Goal: Task Accomplishment & Management: Manage account settings

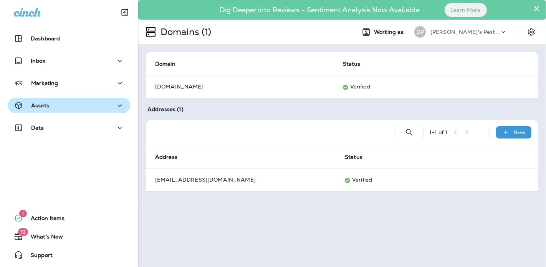
click at [48, 107] on p "Assets" at bounding box center [40, 105] width 18 height 6
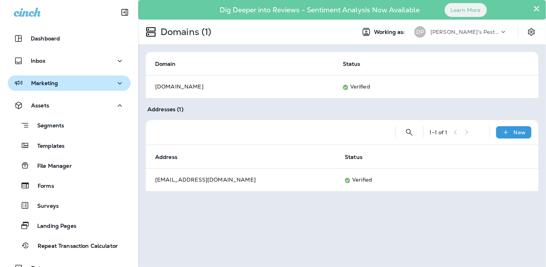
click at [69, 81] on div "Marketing" at bounding box center [69, 83] width 111 height 10
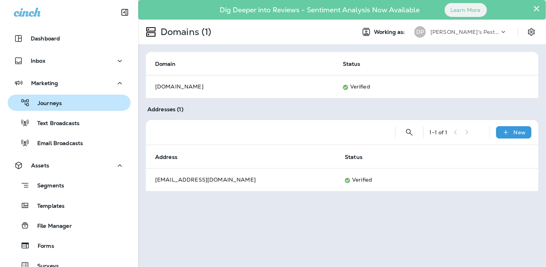
click at [77, 106] on div "Journeys" at bounding box center [69, 103] width 117 height 12
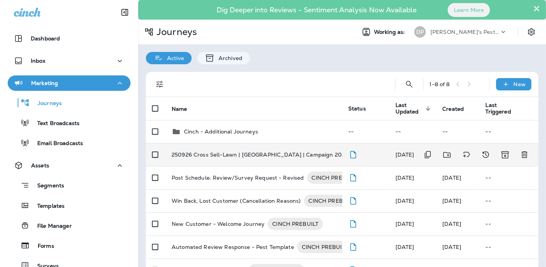
click at [219, 153] on p "250926 Cross Sell-Lawn | [GEOGRAPHIC_DATA] | Campaign 2025-01" at bounding box center [265, 154] width 186 height 12
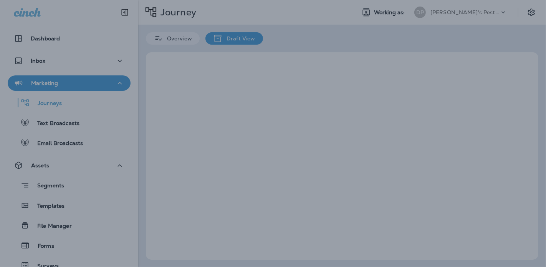
click at [219, 153] on div at bounding box center [273, 133] width 546 height 267
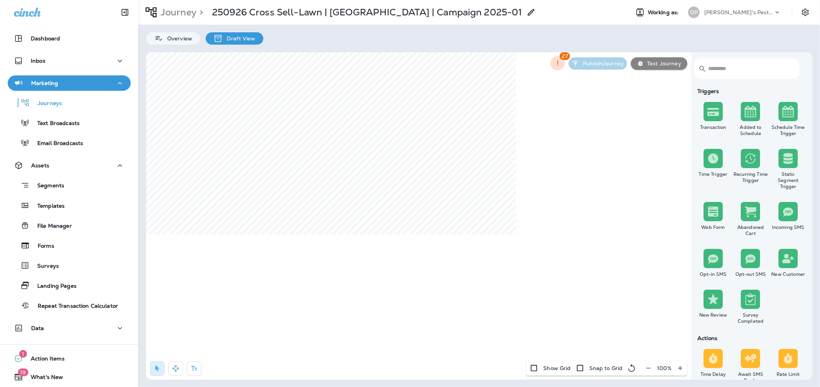
click at [546, 289] on button "button" at bounding box center [648, 368] width 14 height 14
click at [546, 289] on button "button" at bounding box center [651, 368] width 14 height 14
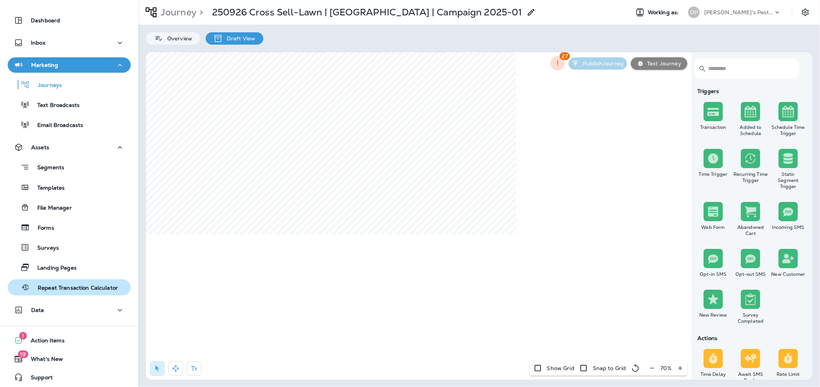
scroll to position [20, 0]
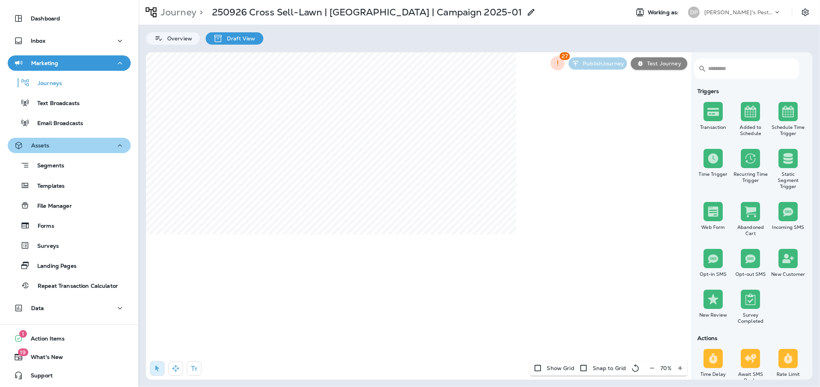
click at [118, 145] on icon "button" at bounding box center [120, 145] width 4 height 2
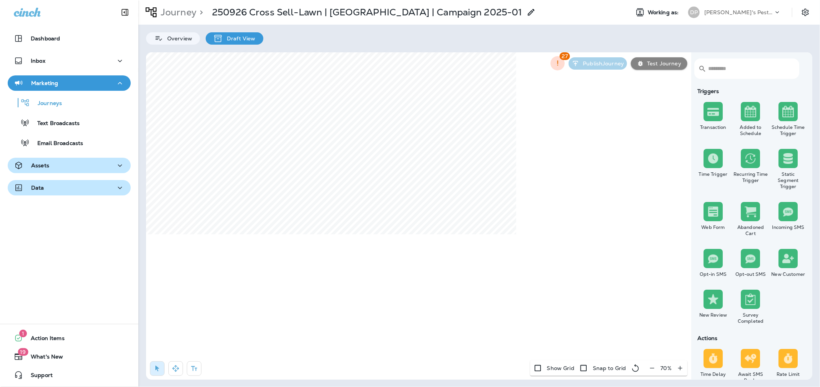
click at [108, 187] on div "Data" at bounding box center [69, 188] width 111 height 10
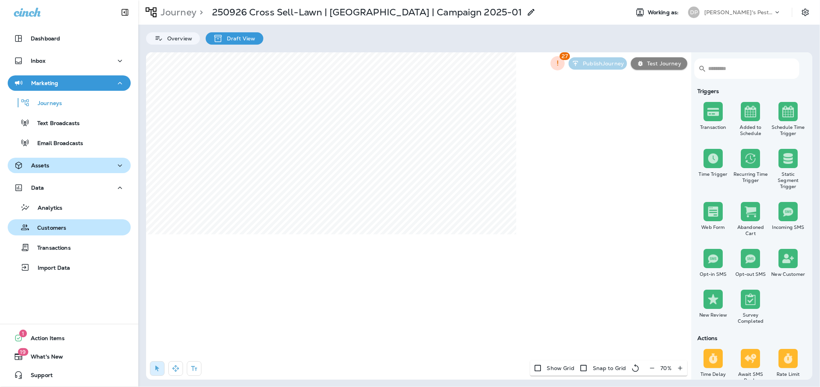
click at [57, 228] on p "Customers" at bounding box center [48, 227] width 37 height 7
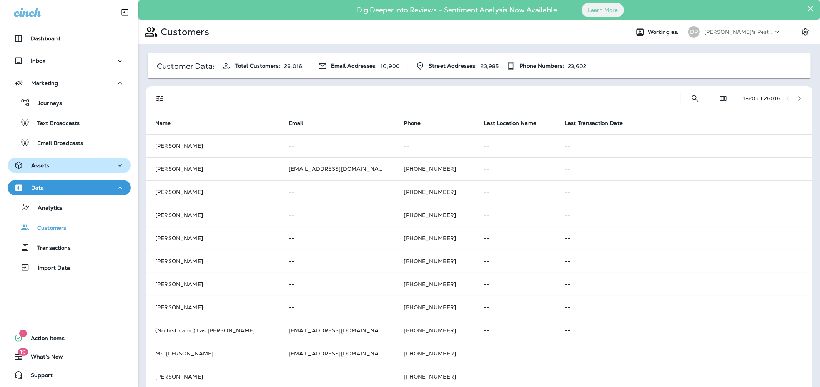
click at [237, 68] on span "Total Customers:" at bounding box center [257, 66] width 45 height 7
drag, startPoint x: 236, startPoint y: 67, endPoint x: 404, endPoint y: 67, distance: 167.6
click at [404, 67] on div "Customer Data: Total Customers: 26,016 Email Addresses: 10,900 Street Addresses…" at bounding box center [367, 66] width 438 height 10
click at [279, 63] on span "Total Customers:" at bounding box center [257, 66] width 45 height 7
drag, startPoint x: 232, startPoint y: 65, endPoint x: 310, endPoint y: 65, distance: 77.6
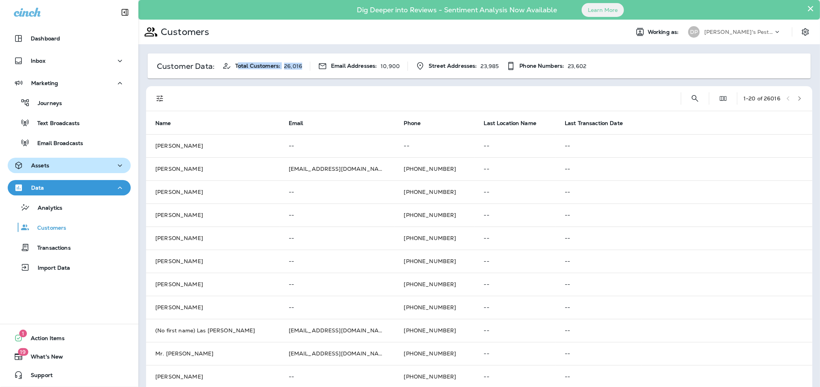
click at [310, 65] on div "Customer Data: Total Customers: 26,016 Email Addresses: 10,900 Street Addresses…" at bounding box center [367, 66] width 438 height 10
click at [383, 70] on div "Email Addresses: 10,900" at bounding box center [359, 65] width 82 height 9
drag, startPoint x: 378, startPoint y: 67, endPoint x: 399, endPoint y: 67, distance: 21.1
click at [399, 67] on div "Customer Data: Total Customers: 26,016 Email Addresses: 10,900 Street Addresses…" at bounding box center [367, 66] width 438 height 10
click at [372, 72] on div "Customer Data: Total Customers: 26,016 Email Addresses: 10,900 Street Addresses…" at bounding box center [479, 65] width 663 height 25
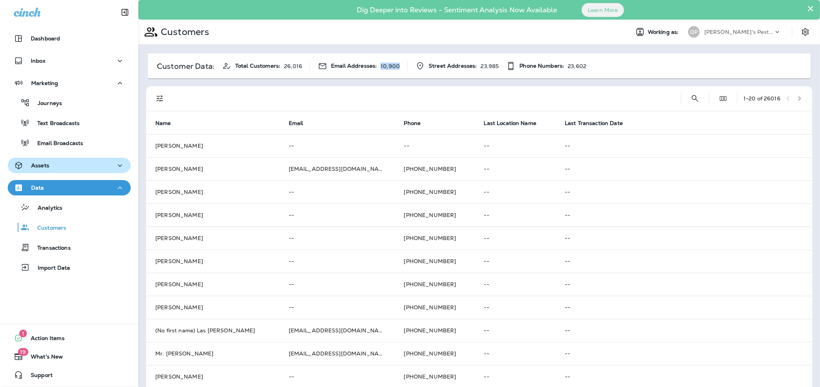
drag, startPoint x: 377, startPoint y: 65, endPoint x: 399, endPoint y: 65, distance: 21.5
click at [399, 65] on div "Customer Data: Total Customers: 26,016 Email Addresses: 10,900 Street Addresses…" at bounding box center [367, 66] width 438 height 10
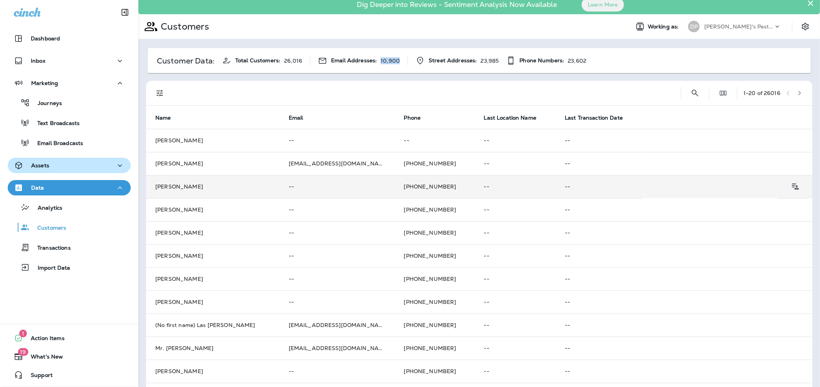
scroll to position [13, 0]
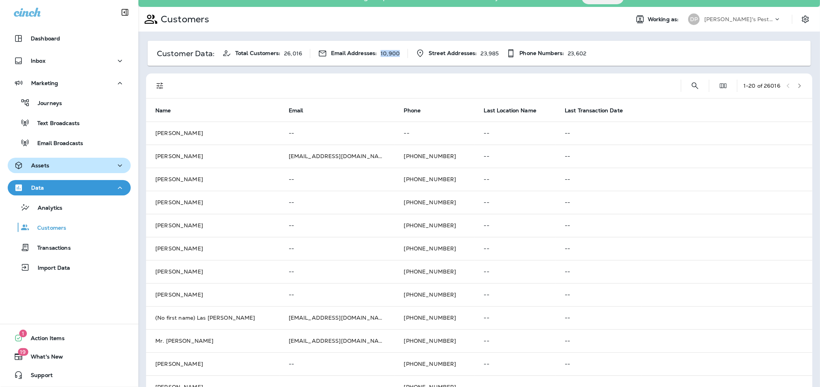
click at [382, 50] on p "10,900" at bounding box center [389, 53] width 19 height 6
click at [66, 105] on div "Journeys" at bounding box center [69, 103] width 117 height 12
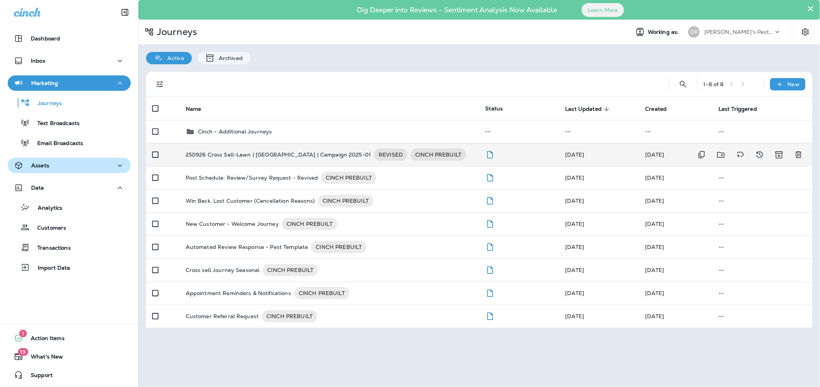
click at [251, 155] on p "250926 Cross Sell-Lawn | [GEOGRAPHIC_DATA] | Campaign 2025-01" at bounding box center [279, 154] width 186 height 12
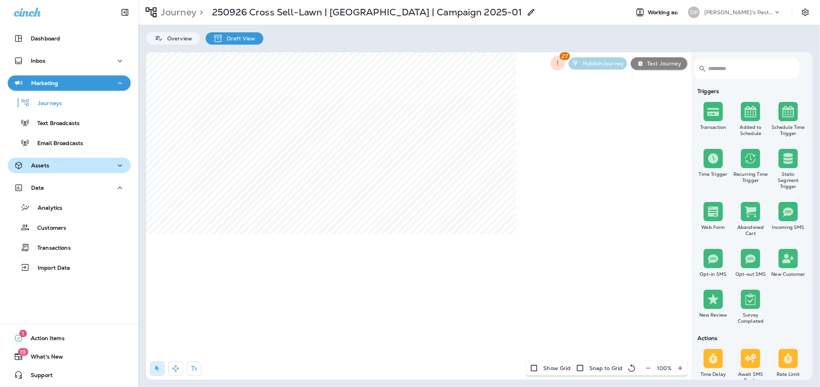
click at [546, 289] on icon "button" at bounding box center [648, 368] width 8 height 8
click at [546, 289] on icon "button" at bounding box center [651, 368] width 8 height 8
click at [546, 289] on icon "button" at bounding box center [652, 368] width 8 height 8
click at [182, 289] on button "button" at bounding box center [175, 368] width 15 height 15
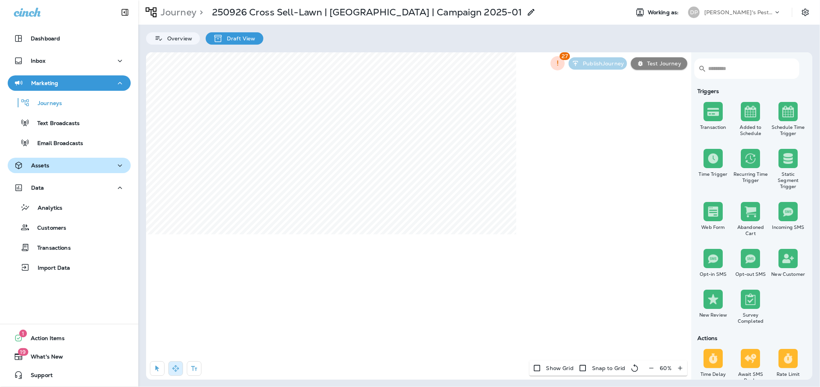
click at [68, 171] on button "Assets" at bounding box center [69, 165] width 123 height 15
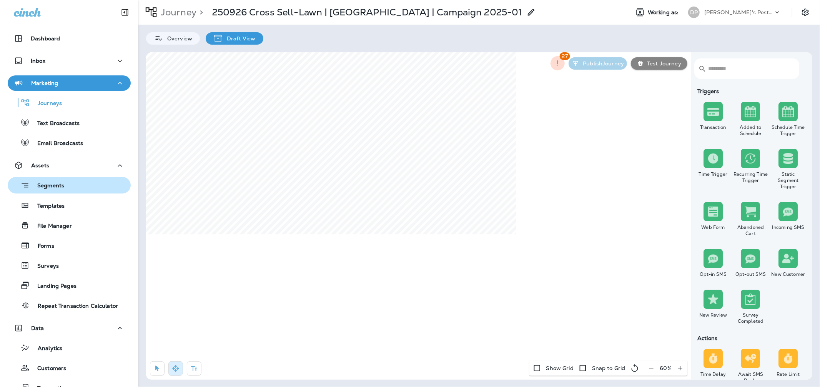
click at [74, 187] on div "Segments" at bounding box center [69, 185] width 117 height 12
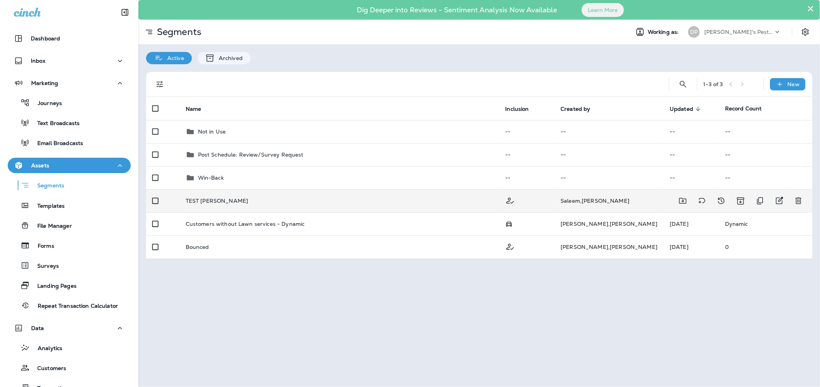
click at [243, 205] on td "TEST Zarrar" at bounding box center [339, 200] width 320 height 23
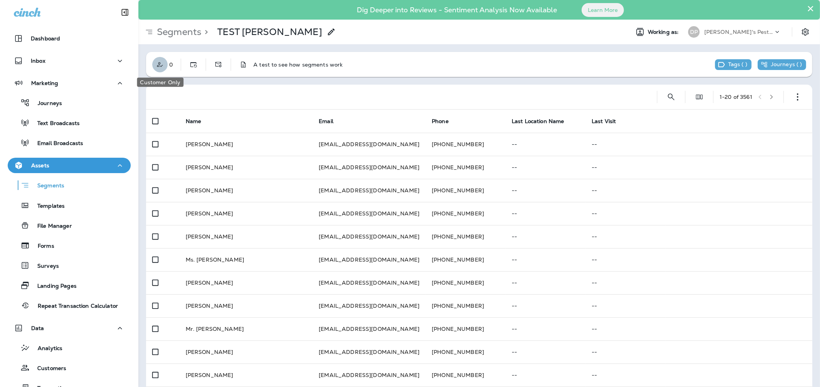
click at [161, 65] on icon "Customer Only" at bounding box center [160, 65] width 8 height 8
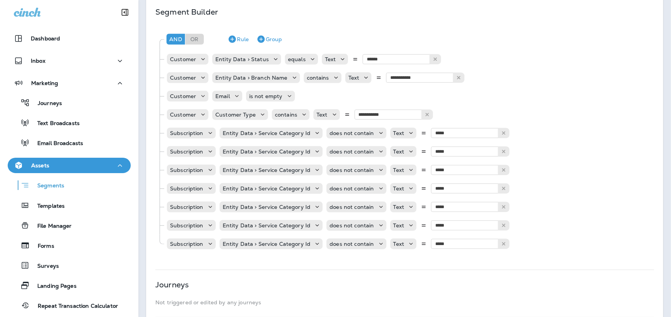
scroll to position [181, 0]
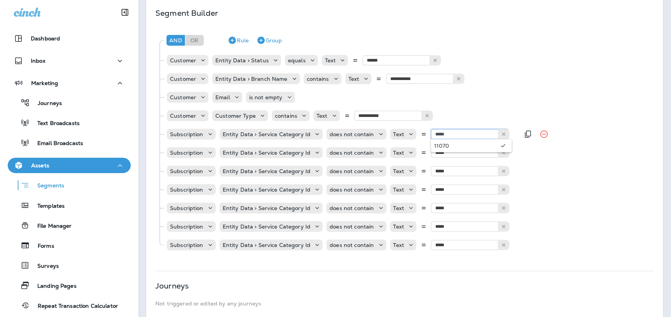
click at [473, 135] on input "*****" at bounding box center [469, 134] width 77 height 10
click at [505, 121] on div "**********" at bounding box center [408, 115] width 484 height 15
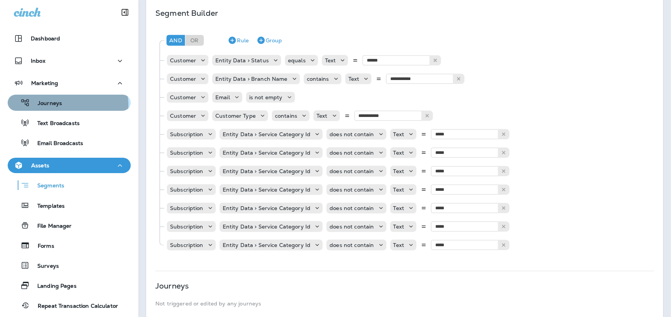
click at [65, 105] on div "Journeys" at bounding box center [69, 103] width 117 height 12
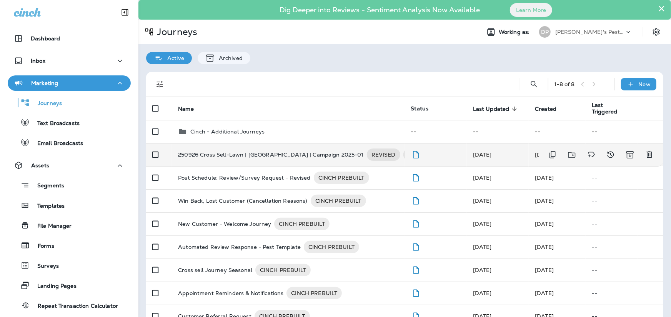
click at [234, 152] on p "250926 Cross Sell-Lawn | [GEOGRAPHIC_DATA] | Campaign 2025-01" at bounding box center [271, 154] width 186 height 12
